Goal: Information Seeking & Learning: Check status

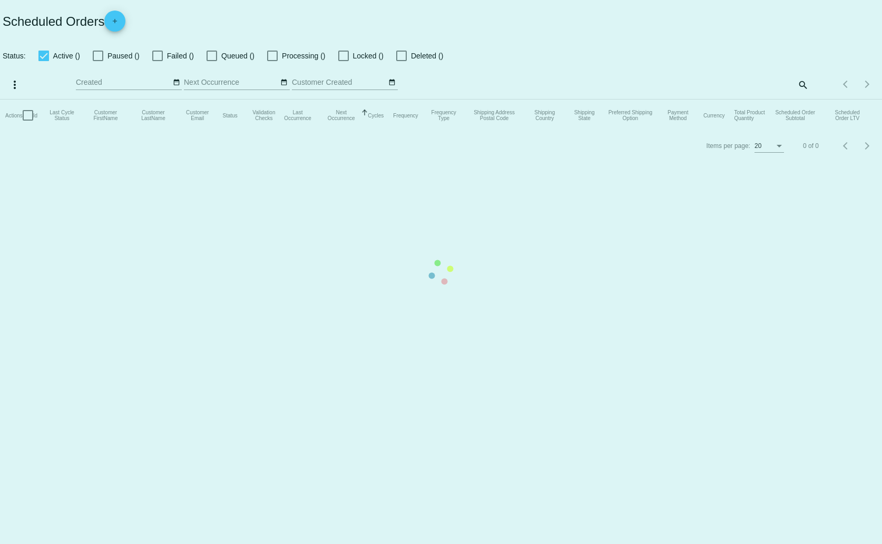
checkbox input "true"
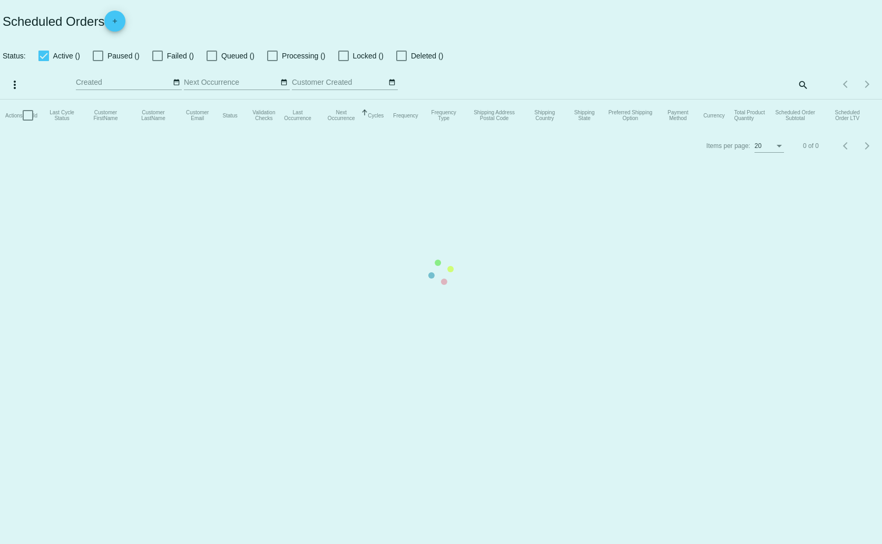
checkbox input "true"
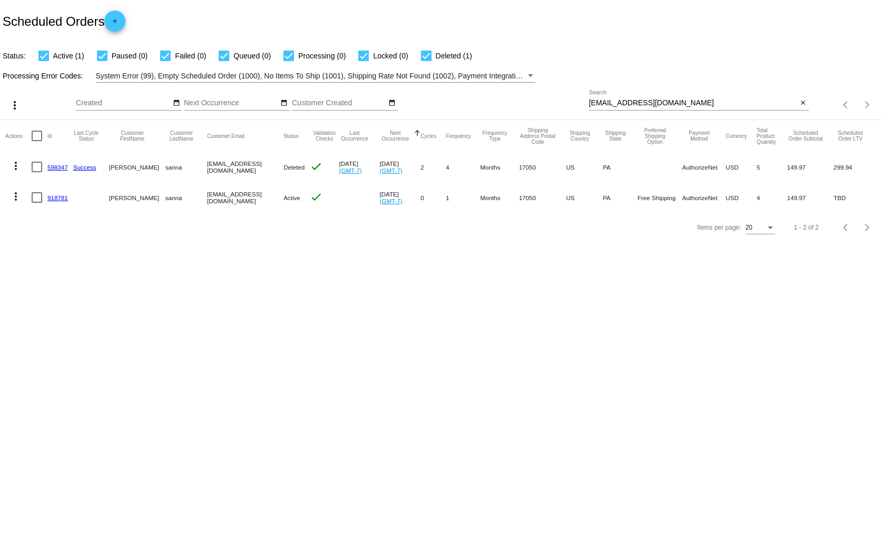
click at [621, 108] on div "[EMAIL_ADDRESS][DOMAIN_NAME] Search" at bounding box center [693, 100] width 209 height 21
click at [619, 97] on div "[EMAIL_ADDRESS][DOMAIN_NAME] Search" at bounding box center [693, 100] width 209 height 21
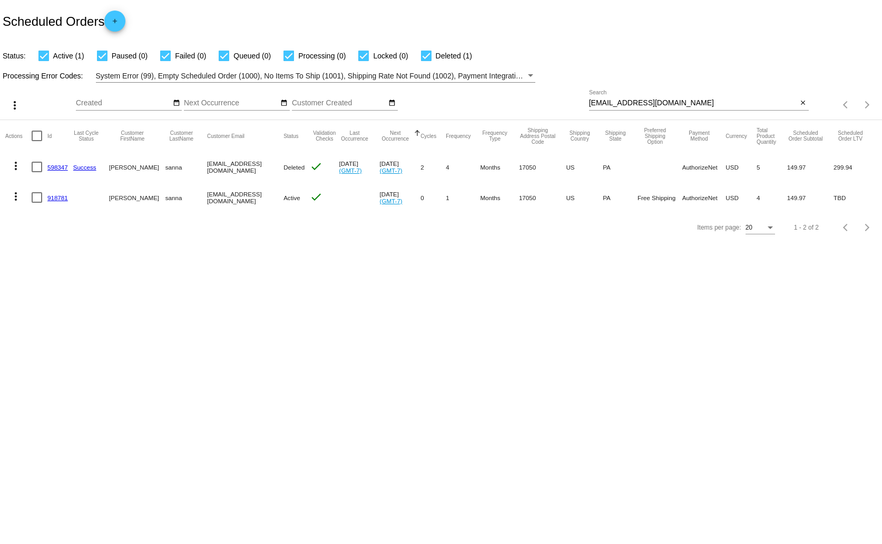
click at [619, 97] on div "[EMAIL_ADDRESS][DOMAIN_NAME] Search" at bounding box center [693, 100] width 209 height 21
click at [626, 100] on input "[EMAIL_ADDRESS][DOMAIN_NAME]" at bounding box center [693, 103] width 209 height 8
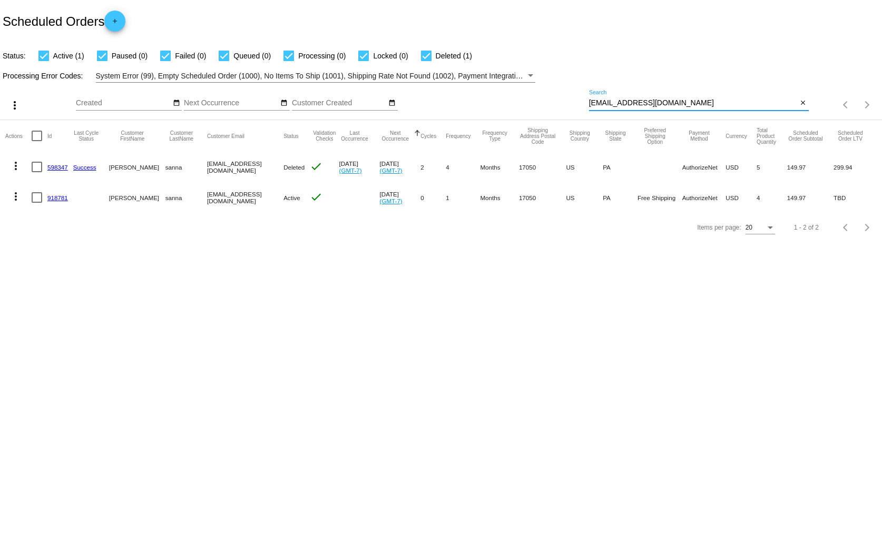
paste input "skm"
type input "[EMAIL_ADDRESS][DOMAIN_NAME]"
